Goal: Navigation & Orientation: Find specific page/section

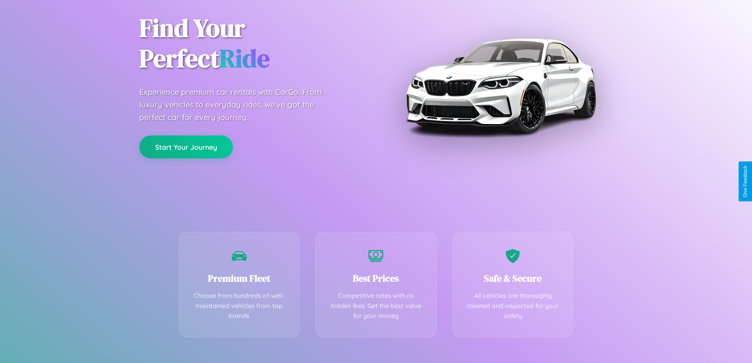
scroll to position [156, 0]
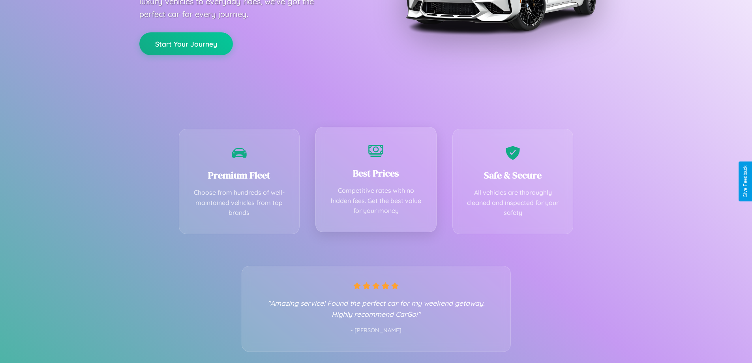
click at [376, 181] on div "Best Prices Competitive rates with no hidden fees. Get the best value for your …" at bounding box center [376, 179] width 121 height 105
click at [186, 43] on button "Start Your Journey" at bounding box center [186, 43] width 94 height 23
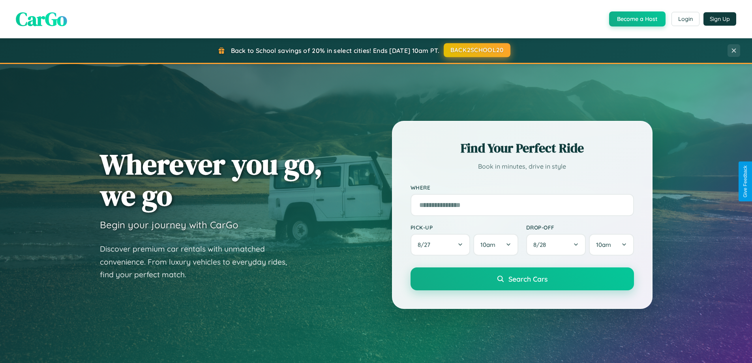
click at [477, 50] on button "BACK2SCHOOL20" at bounding box center [477, 50] width 67 height 14
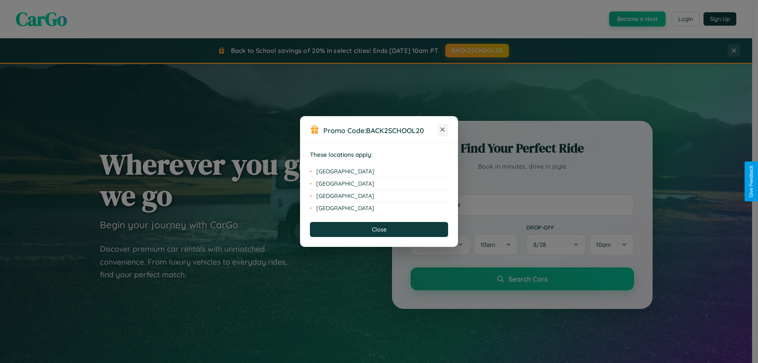
click at [443, 130] on icon at bounding box center [443, 130] width 4 height 4
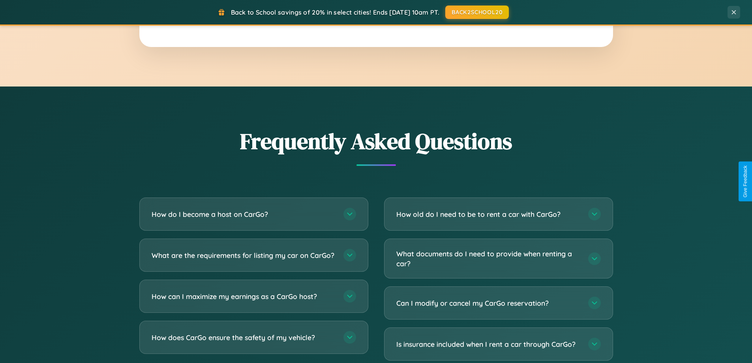
scroll to position [1520, 0]
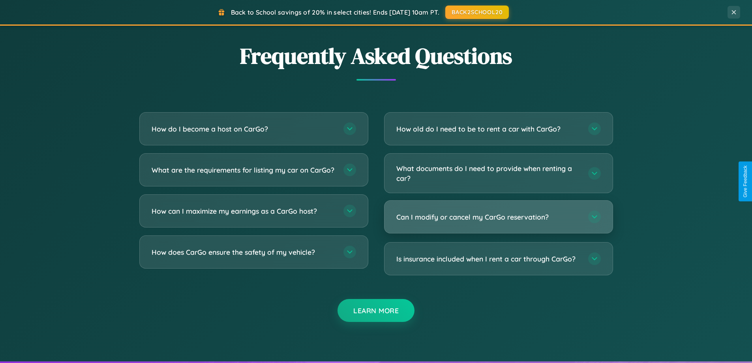
click at [498, 218] on h3 "Can I modify or cancel my CarGo reservation?" at bounding box center [489, 217] width 184 height 10
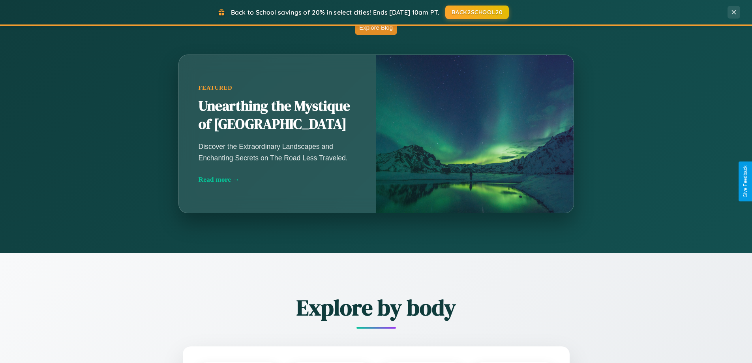
scroll to position [0, 0]
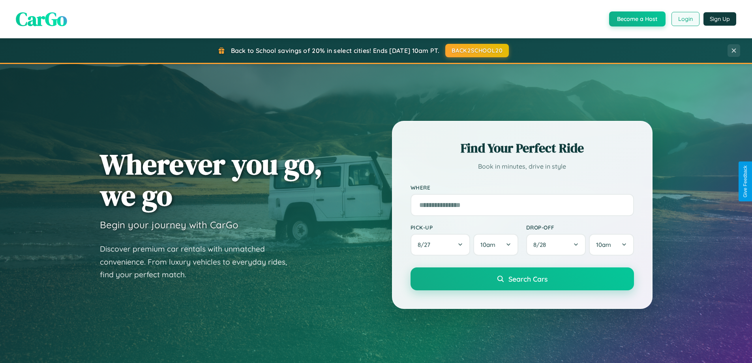
click at [685, 19] on button "Login" at bounding box center [686, 19] width 28 height 14
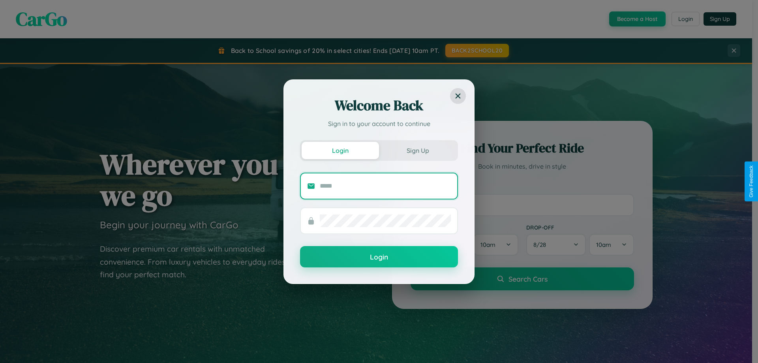
click at [385, 186] on input "text" at bounding box center [385, 186] width 131 height 13
type input "**********"
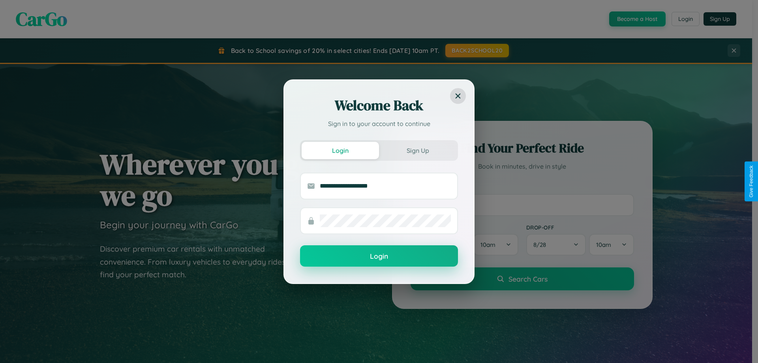
click at [379, 256] on button "Login" at bounding box center [379, 255] width 158 height 21
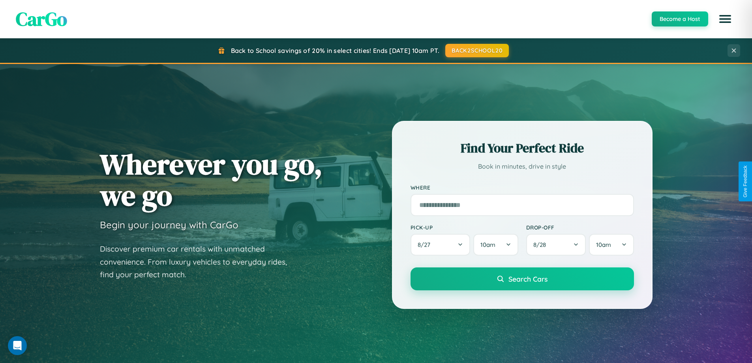
scroll to position [340, 0]
